Goal: Information Seeking & Learning: Learn about a topic

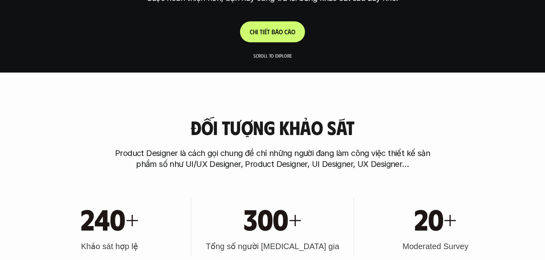
scroll to position [202, 0]
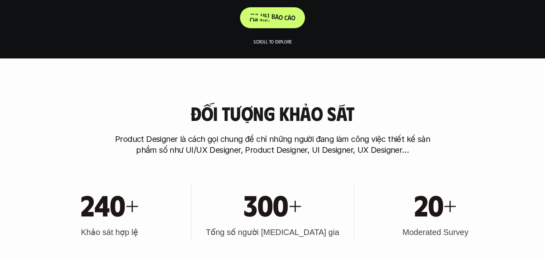
click at [280, 19] on p "C h i t i ế t b á o c á o" at bounding box center [273, 18] width 46 height 8
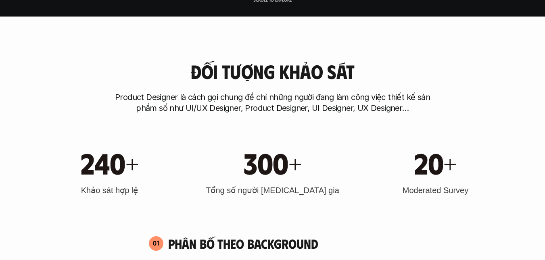
scroll to position [267, 0]
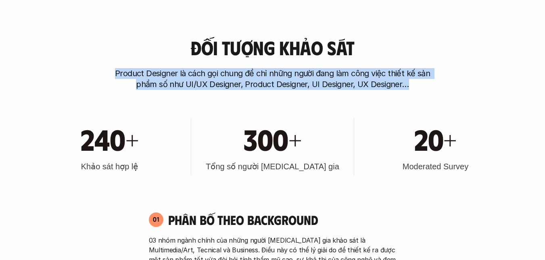
drag, startPoint x: 111, startPoint y: 66, endPoint x: 415, endPoint y: 90, distance: 305.1
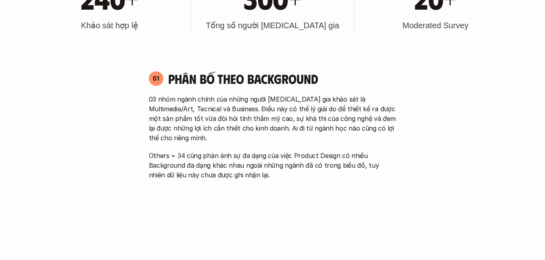
scroll to position [429, 0]
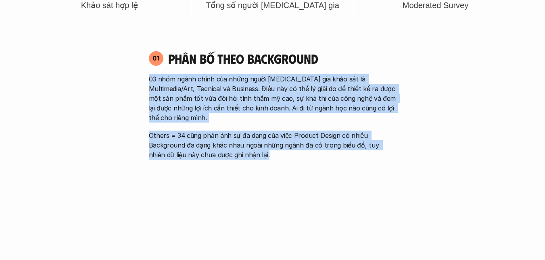
drag, startPoint x: 147, startPoint y: 73, endPoint x: 272, endPoint y: 142, distance: 142.8
click at [272, 142] on div "01 Phân bố theo background 03 nhóm ngành chính của những người [MEDICAL_DATA] g…" at bounding box center [273, 104] width 262 height 109
click at [272, 142] on p "Others = 34 cũng phản ánh sự đa dạng của việc Product Design có nhiều Backgroun…" at bounding box center [273, 145] width 248 height 29
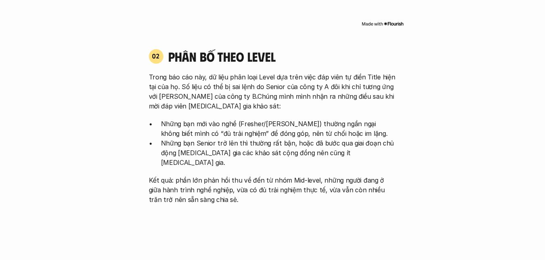
scroll to position [752, 0]
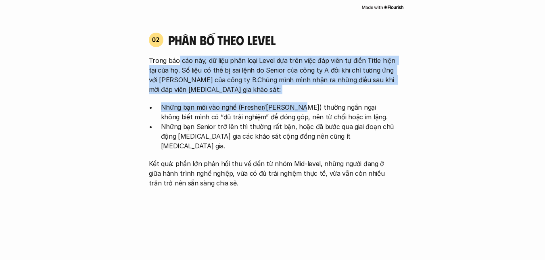
drag, startPoint x: 179, startPoint y: 54, endPoint x: 290, endPoint y: 101, distance: 120.0
click at [290, 101] on div "Trong báo cáo này, dữ liệu phân loại Level dựa trên việc đáp viên tự điền Title…" at bounding box center [273, 122] width 248 height 132
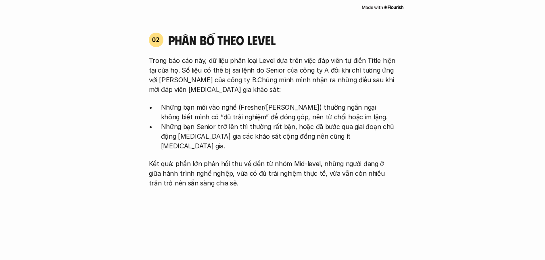
click at [223, 129] on p "Những bạn Senior trở lên thì thường rất bận, hoặc đã bước qua giai đoạn chủ độn…" at bounding box center [279, 136] width 236 height 29
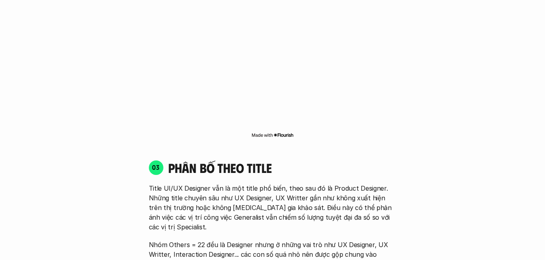
scroll to position [1074, 0]
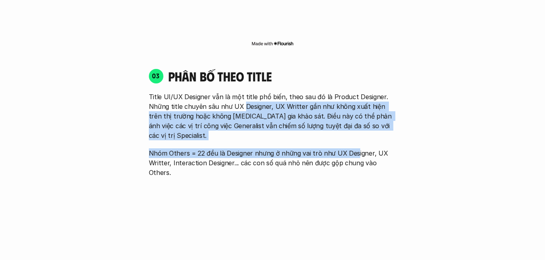
drag, startPoint x: 243, startPoint y: 86, endPoint x: 354, endPoint y: 122, distance: 116.7
click at [354, 122] on div "Title UI/UX Designer vẫn là một title phổ biến, theo sau đó là Product Designer…" at bounding box center [273, 135] width 248 height 86
click at [354, 148] on p "Nhóm Others = 22 đều là Designer nhưng ở những vai trò như UX Designer, UX Writ…" at bounding box center [273, 162] width 248 height 29
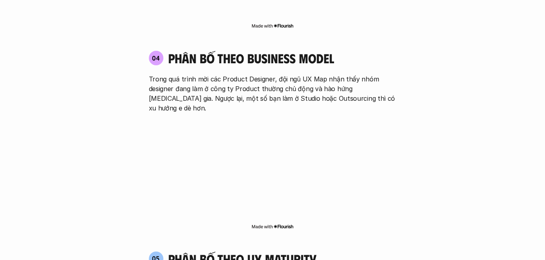
scroll to position [1316, 0]
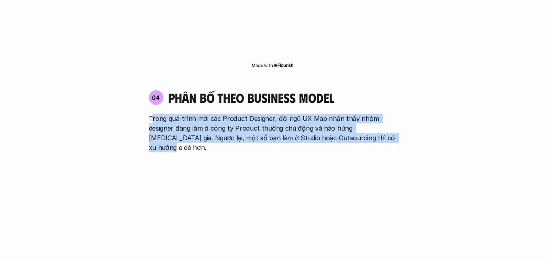
drag, startPoint x: 151, startPoint y: 82, endPoint x: 396, endPoint y: 96, distance: 245.3
click at [396, 114] on p "Trong quá trình mời các Product Designer, đội ngũ UX Map nhận thấy nhóm designe…" at bounding box center [273, 133] width 248 height 39
click at [240, 114] on p "Trong quá trình mời các Product Designer, đội ngũ UX Map nhận thấy nhóm designe…" at bounding box center [273, 133] width 248 height 39
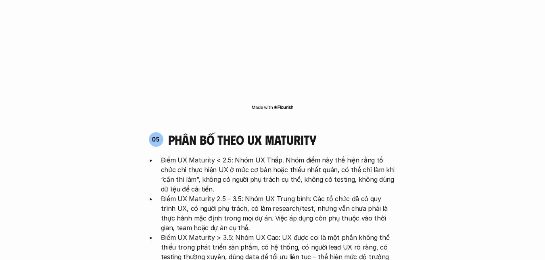
scroll to position [1478, 0]
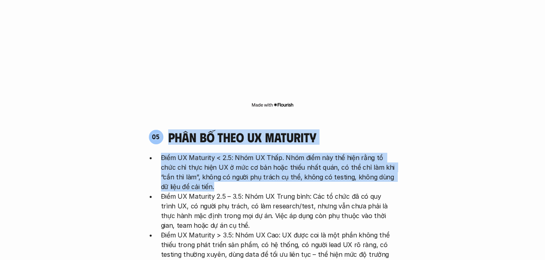
drag, startPoint x: 155, startPoint y: 100, endPoint x: 291, endPoint y: 135, distance: 140.5
click at [291, 135] on div "05 phân bố theo ux maturity Điểm UX Maturity < 2.5: Nhóm UX Thấp. Nhóm điểm này…" at bounding box center [273, 217] width 262 height 177
click at [291, 153] on p "Điểm UX Maturity < 2.5: Nhóm UX Thấp. Nhóm điểm này thể hiện rằng tổ chức chỉ t…" at bounding box center [279, 172] width 236 height 39
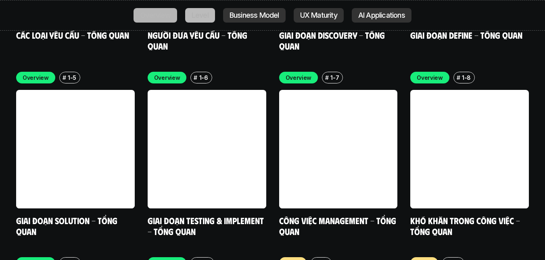
scroll to position [2607, 0]
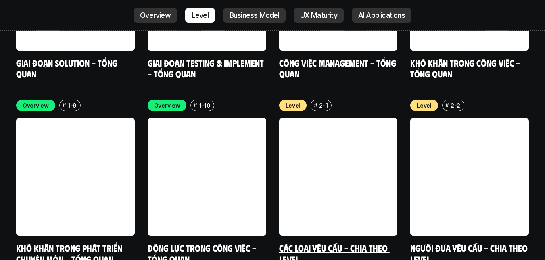
drag, startPoint x: 359, startPoint y: 192, endPoint x: 328, endPoint y: 198, distance: 31.3
click at [328, 242] on link "Các loại yêu cầu - Chia theo level" at bounding box center [334, 253] width 111 height 22
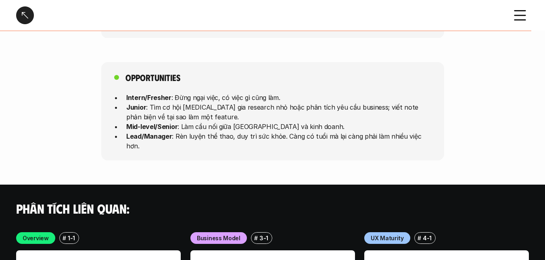
scroll to position [2259, 0]
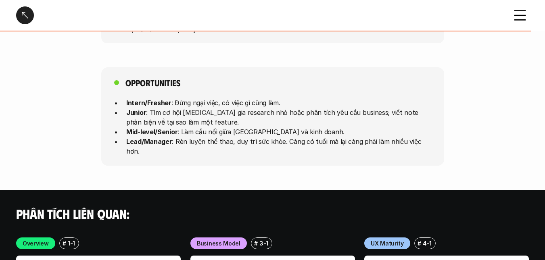
click at [20, 12] on div at bounding box center [25, 15] width 18 height 18
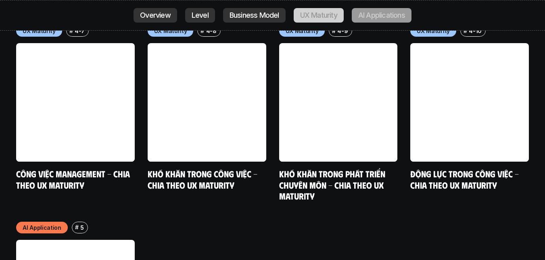
scroll to position [4139, 0]
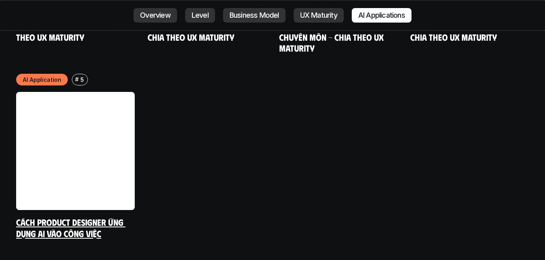
click at [101, 124] on link at bounding box center [75, 151] width 119 height 119
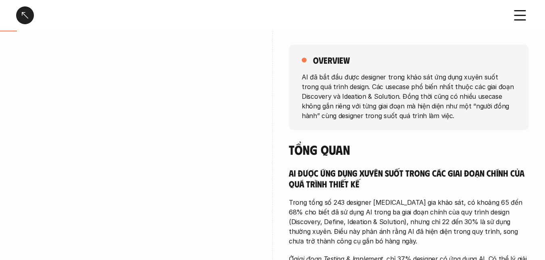
scroll to position [121, 0]
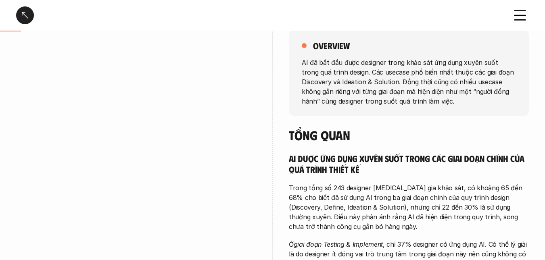
click at [257, 119] on div "overview AI đã bắt đầu được designer trong khảo sát ứng dụng xuyên suốt trong q…" at bounding box center [272, 179] width 513 height 339
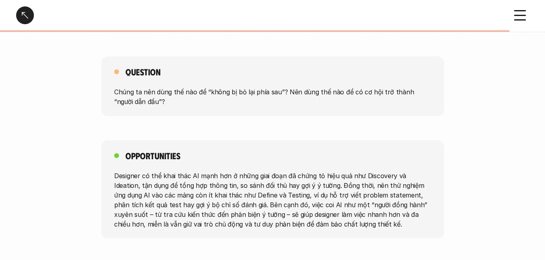
scroll to position [1800, 0]
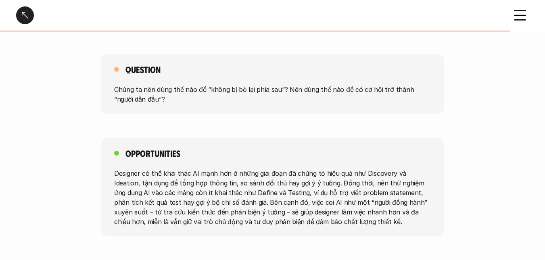
click at [23, 13] on div at bounding box center [25, 15] width 18 height 18
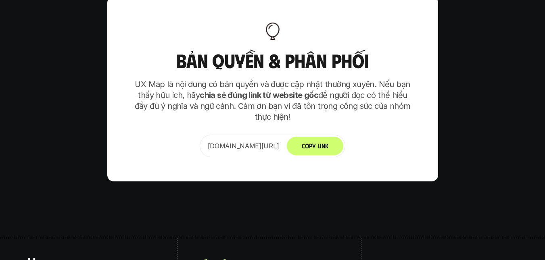
scroll to position [4967, 0]
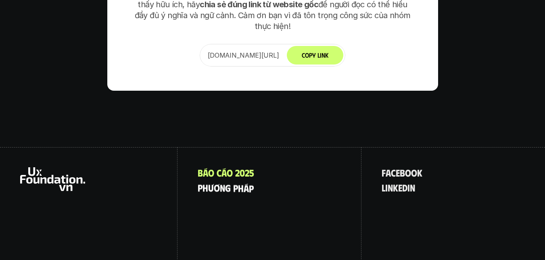
click at [236, 182] on p "p h ư ơ n g p h á p" at bounding box center [226, 187] width 56 height 10
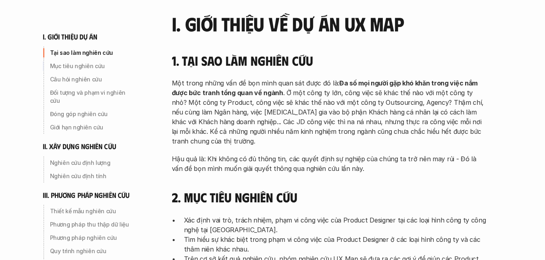
scroll to position [109, 0]
click at [87, 79] on p "Câu hỏi nghiên cứu" at bounding box center [93, 79] width 86 height 8
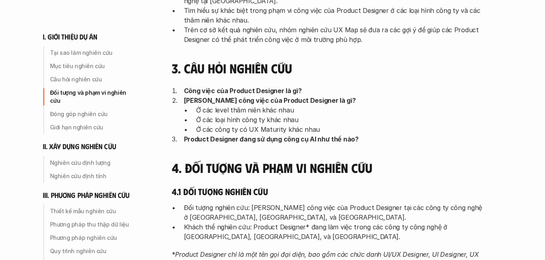
click at [86, 89] on p "Đối tượng và phạm vi nghiên cứu" at bounding box center [93, 97] width 86 height 16
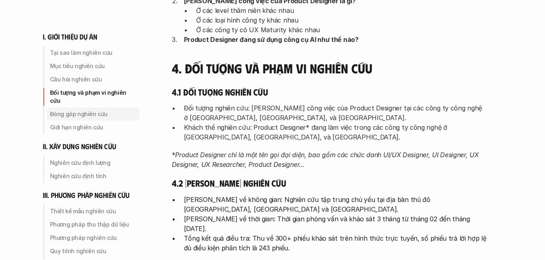
click at [76, 110] on p "Đóng góp nghiên cứu" at bounding box center [93, 114] width 86 height 8
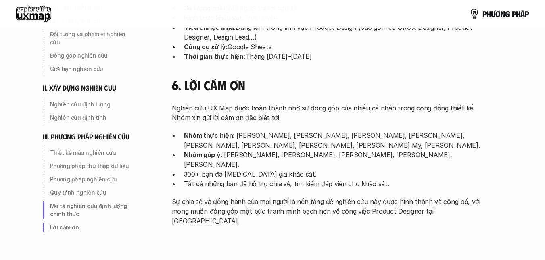
scroll to position [2629, 0]
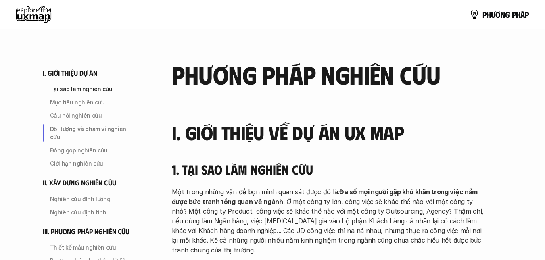
scroll to position [338, 0]
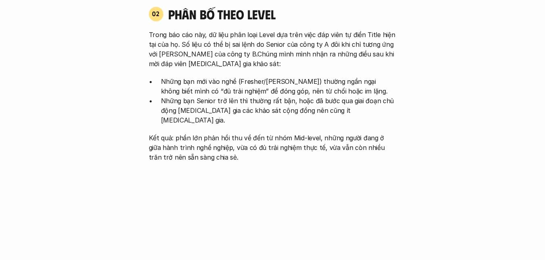
scroll to position [726, 0]
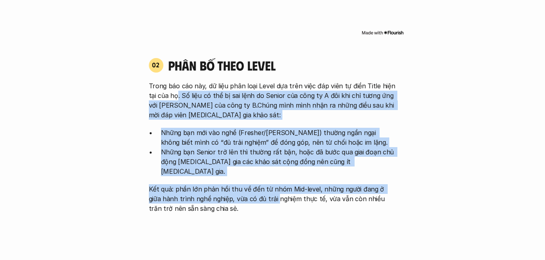
drag, startPoint x: 178, startPoint y: 90, endPoint x: 261, endPoint y: 182, distance: 124.0
click at [261, 182] on div "Trong báo cáo này, dữ liệu phân loại Level dựa trên việc đáp viên tự điền Title…" at bounding box center [273, 147] width 248 height 132
click at [261, 184] on p "Kết quả: phần lớn phản hồi thu về đến từ nhóm Mid-level, những người đang ở giữ…" at bounding box center [273, 198] width 248 height 29
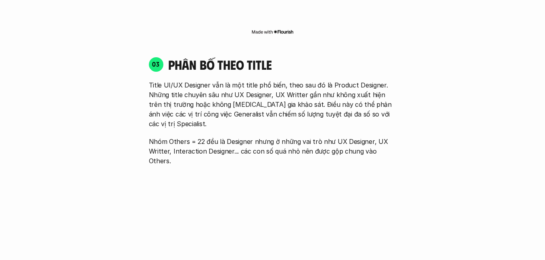
scroll to position [1089, 0]
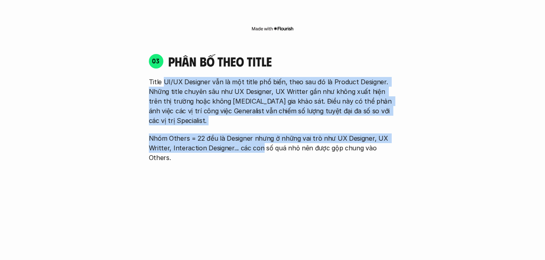
drag, startPoint x: 164, startPoint y: 67, endPoint x: 259, endPoint y: 115, distance: 106.1
click at [259, 115] on div "Title UI/UX Designer vẫn là một title phổ biến, theo sau đó là Product Designer…" at bounding box center [273, 120] width 248 height 86
click at [259, 134] on p "Nhóm Others = 22 đều là Designer nhưng ở những vai trò như UX Designer, UX Writ…" at bounding box center [273, 148] width 248 height 29
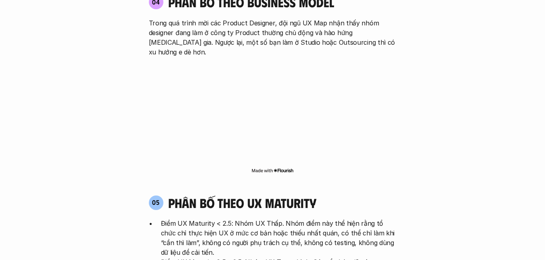
scroll to position [1493, 0]
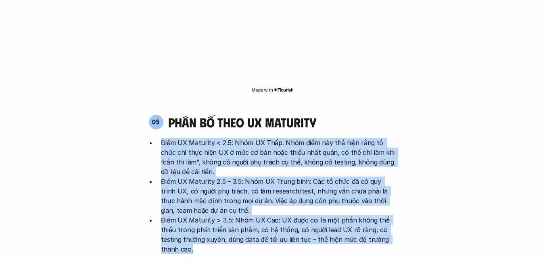
drag, startPoint x: 157, startPoint y: 97, endPoint x: 239, endPoint y: 208, distance: 138.1
click at [239, 208] on div "Điểm UX Maturity < 2.5: Nhóm UX Thấp. Nhóm điểm này thể hiện rằng tổ chức chỉ t…" at bounding box center [273, 214] width 248 height 153
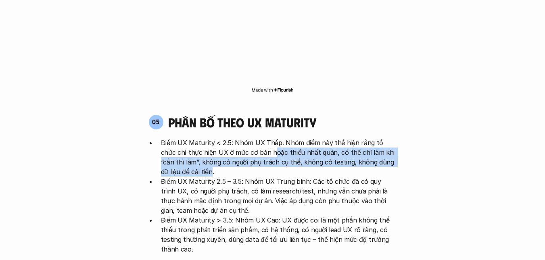
drag, startPoint x: 257, startPoint y: 101, endPoint x: 182, endPoint y: 127, distance: 79.2
click at [182, 138] on p "Điểm UX Maturity < 2.5: Nhóm UX Thấp. Nhóm điểm này thể hiện rằng tổ chức chỉ t…" at bounding box center [279, 157] width 236 height 39
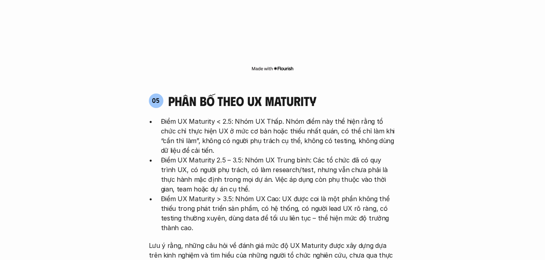
scroll to position [1533, 0]
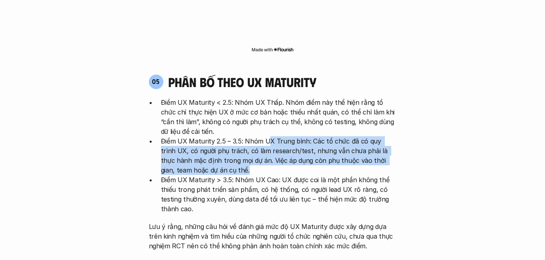
drag, startPoint x: 265, startPoint y: 93, endPoint x: 259, endPoint y: 121, distance: 28.9
click at [259, 136] on p "Điểm UX Maturity 2.5 – 3.5: Nhóm UX Trung bình: Các tổ chức đã có quy trình UX,…" at bounding box center [279, 155] width 236 height 39
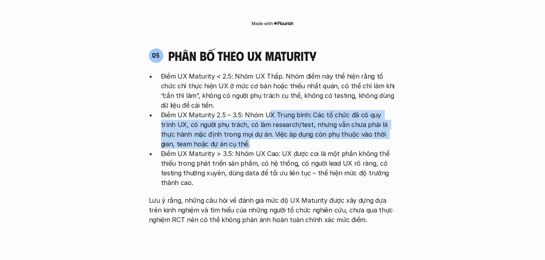
scroll to position [1614, 0]
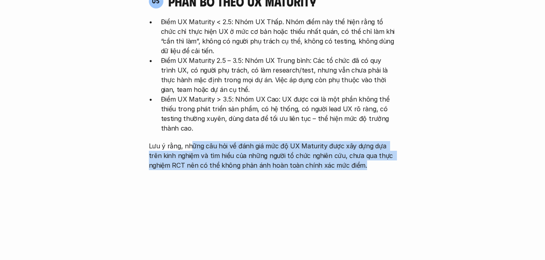
drag, startPoint x: 190, startPoint y: 94, endPoint x: 392, endPoint y: 123, distance: 204.1
click at [392, 123] on div "05 phân bố theo ux maturity Điểm UX Maturity < 2.5: Nhóm UX Thấp. Nhóm điểm này…" at bounding box center [273, 158] width 262 height 347
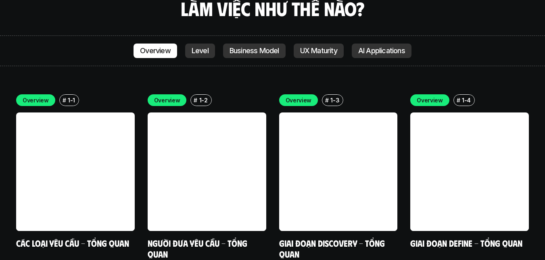
scroll to position [2259, 0]
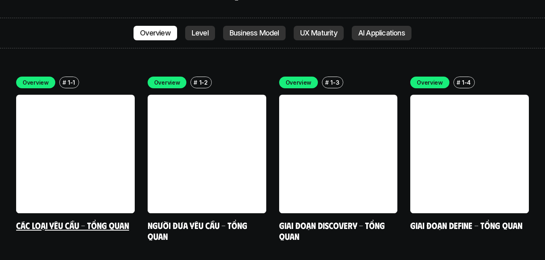
click at [50, 99] on link at bounding box center [75, 154] width 119 height 119
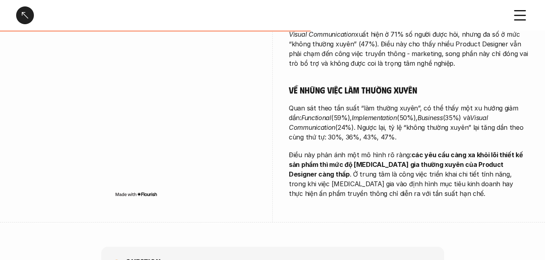
scroll to position [484, 0]
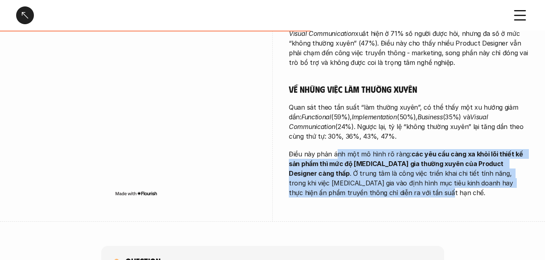
drag, startPoint x: 343, startPoint y: 123, endPoint x: 364, endPoint y: 162, distance: 44.0
click at [362, 161] on p "Điều này phản ánh một mô hình rõ ràng: các yêu cầu càng xa khỏi lõi thiết kế sả…" at bounding box center [409, 173] width 240 height 48
drag, startPoint x: 310, startPoint y: 120, endPoint x: 361, endPoint y: 176, distance: 75.4
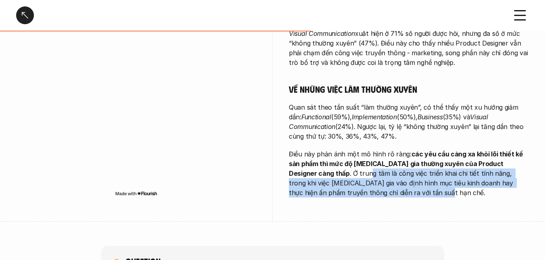
drag, startPoint x: 301, startPoint y: 141, endPoint x: 349, endPoint y: 167, distance: 54.9
click at [349, 167] on p "Điều này phản ánh một mô hình rõ ràng: các yêu cầu càng xa khỏi lõi thiết kế sả…" at bounding box center [409, 173] width 240 height 48
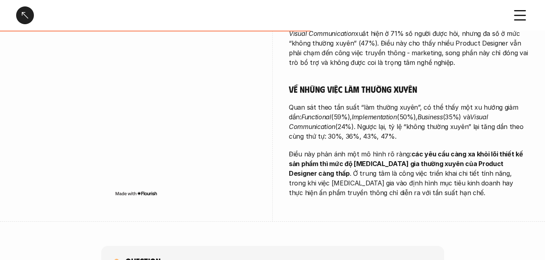
click at [403, 152] on p "Điều này phản ánh một mô hình rõ ràng: các yêu cầu càng xa khỏi lõi thiết kế sả…" at bounding box center [409, 173] width 240 height 48
drag, startPoint x: 429, startPoint y: 150, endPoint x: 432, endPoint y: 166, distance: 15.6
click at [432, 166] on p "Điều này phản ánh một mô hình rõ ràng: các yêu cầu càng xa khỏi lõi thiết kế sả…" at bounding box center [409, 173] width 240 height 48
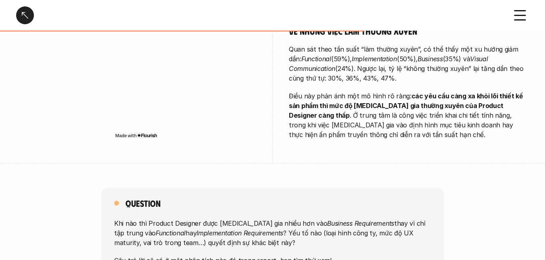
scroll to position [565, 0]
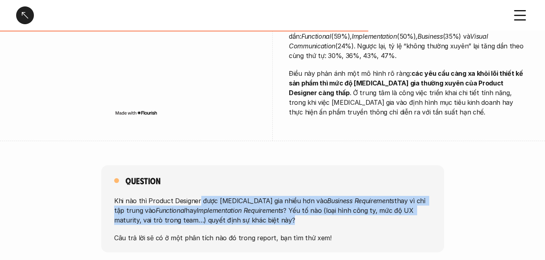
drag, startPoint x: 198, startPoint y: 175, endPoint x: 284, endPoint y: 194, distance: 88.8
click at [284, 196] on p "Khi nào thì Product Designer được [MEDICAL_DATA] gia nhiều hơn vào Business Req…" at bounding box center [272, 210] width 317 height 29
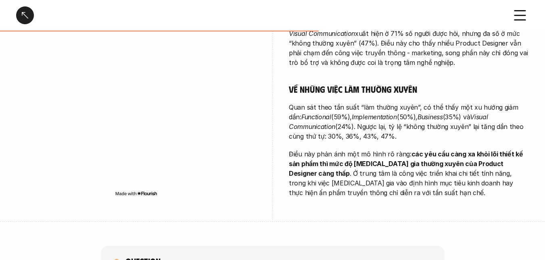
scroll to position [605, 0]
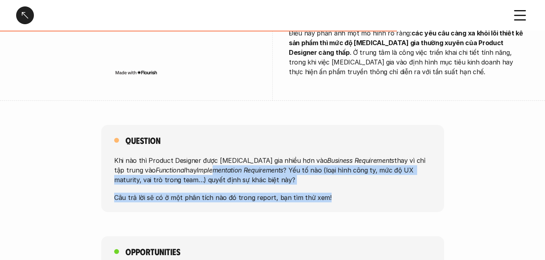
drag, startPoint x: 200, startPoint y: 139, endPoint x: 341, endPoint y: 167, distance: 143.6
click at [341, 167] on div "Khi nào thì Product Designer được [MEDICAL_DATA] gia nhiều hơn vào Business Req…" at bounding box center [272, 179] width 317 height 47
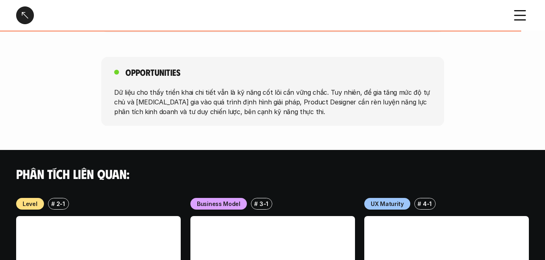
scroll to position [766, 0]
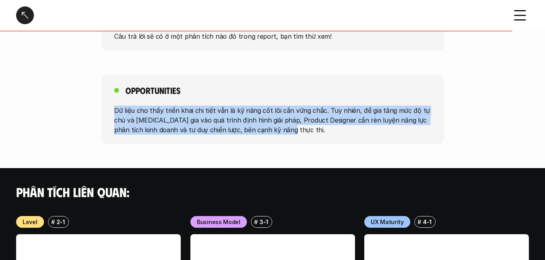
drag, startPoint x: 109, startPoint y: 80, endPoint x: 296, endPoint y: 102, distance: 189.3
click at [296, 102] on div "Opportunities Dữ liệu cho thấy triển khai chi tiết vẫn là kỹ năng cốt lõi cần v…" at bounding box center [272, 109] width 343 height 69
click at [296, 105] on p "Dữ liệu cho thấy triển khai chi tiết vẫn là kỹ năng cốt lõi cần vững chắc. Tuy …" at bounding box center [272, 119] width 317 height 29
